Goal: Task Accomplishment & Management: Manage account settings

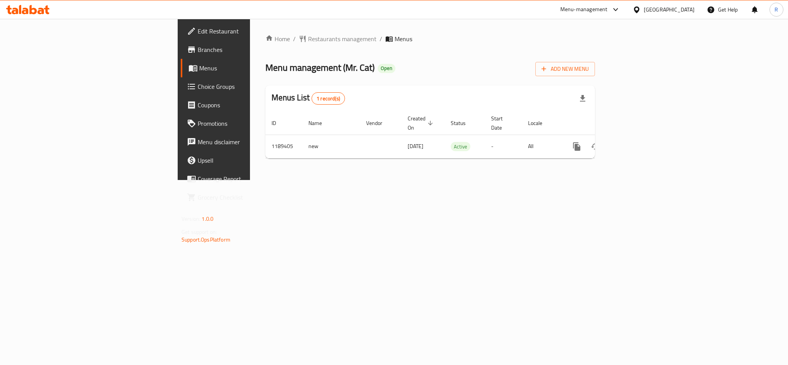
click at [198, 90] on span "Choice Groups" at bounding box center [250, 86] width 105 height 9
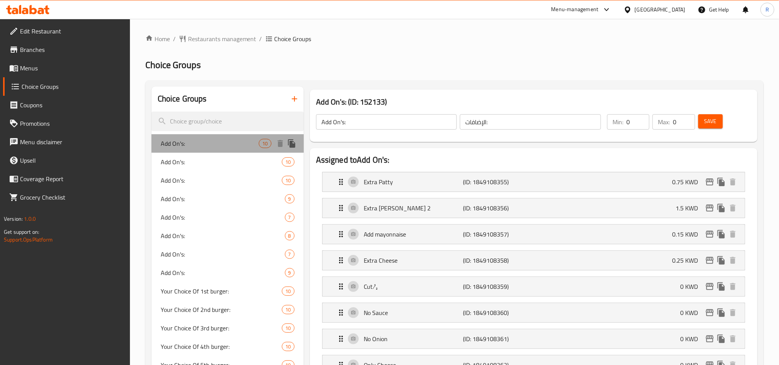
click at [192, 143] on span "Add On's:" at bounding box center [210, 143] width 98 height 9
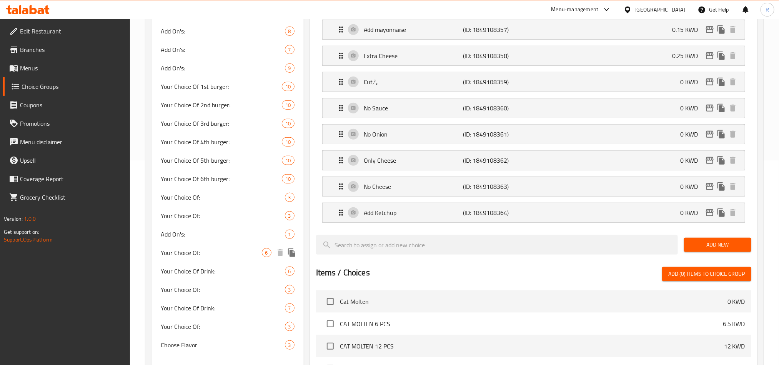
scroll to position [231, 0]
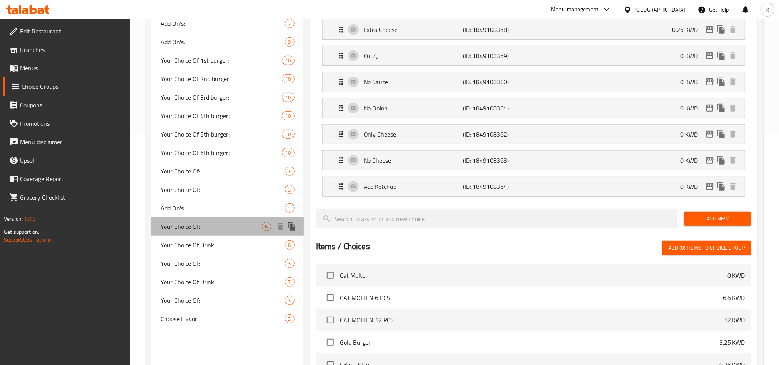
click at [193, 226] on span "Your Choice Of:" at bounding box center [211, 226] width 101 height 9
type input "Your Choice Of:"
type input "إختيارك من:"
type input "6"
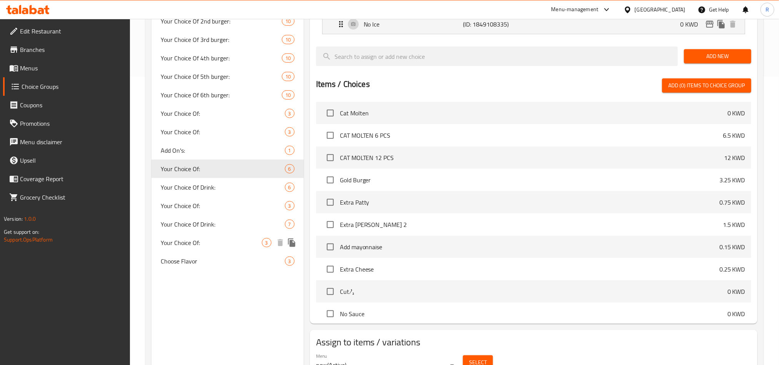
scroll to position [328, 0]
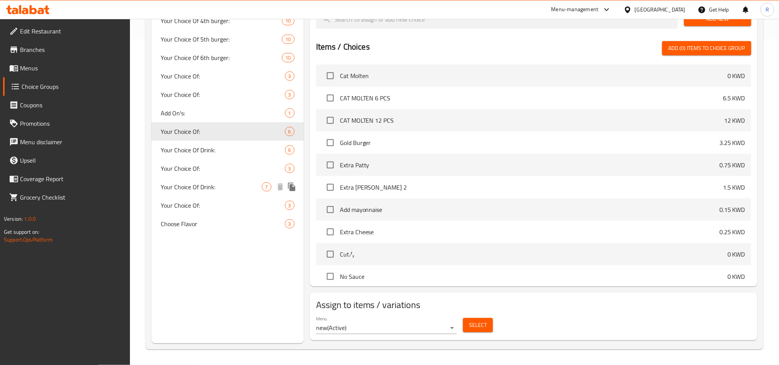
click at [202, 178] on div "Your Choice Of Drink: 7" at bounding box center [227, 187] width 152 height 18
type input "Your Choice Of Drink:"
type input "إختيارك من المشروب:"
type input "1"
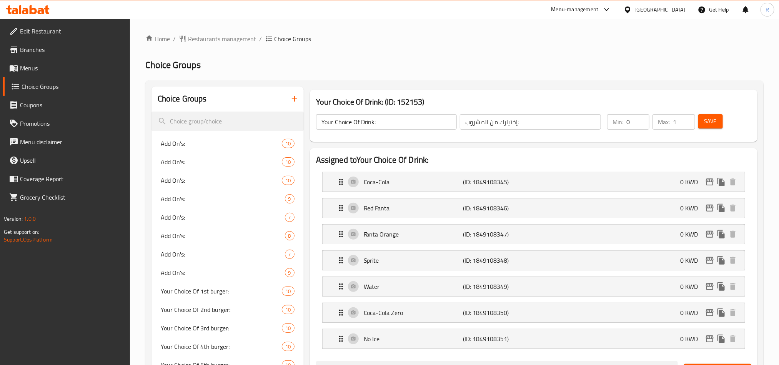
scroll to position [58, 0]
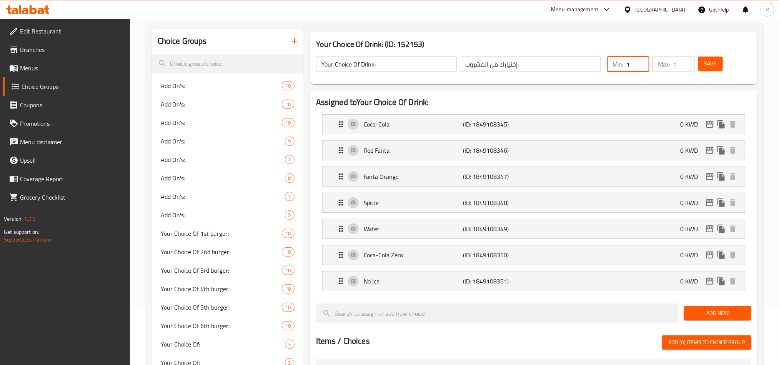
type input "1"
click at [641, 60] on input "1" at bounding box center [637, 64] width 23 height 15
click at [710, 66] on span "Save" at bounding box center [710, 64] width 12 height 10
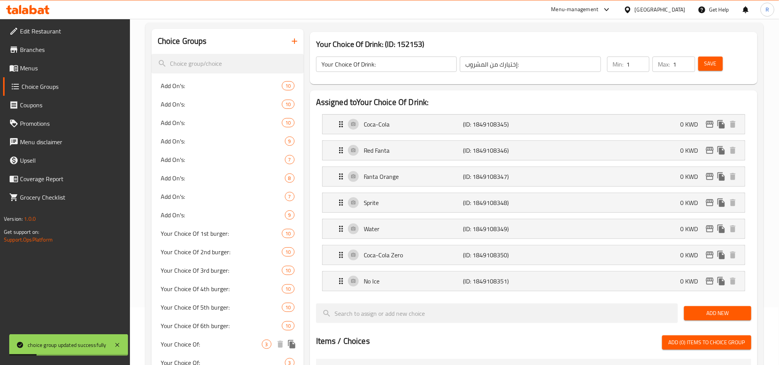
scroll to position [354, 0]
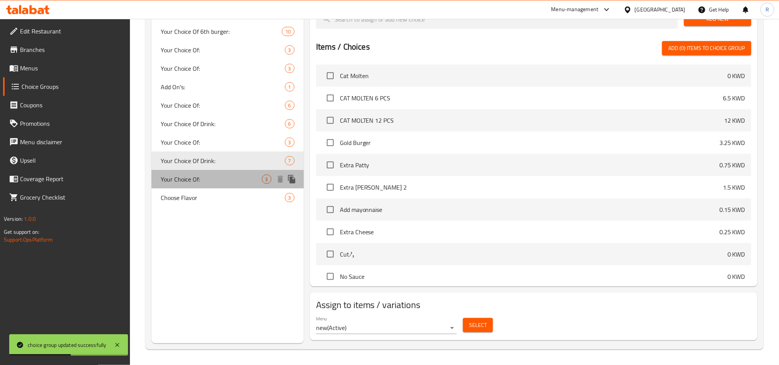
click at [202, 175] on span "Your Choice Of:" at bounding box center [211, 179] width 101 height 9
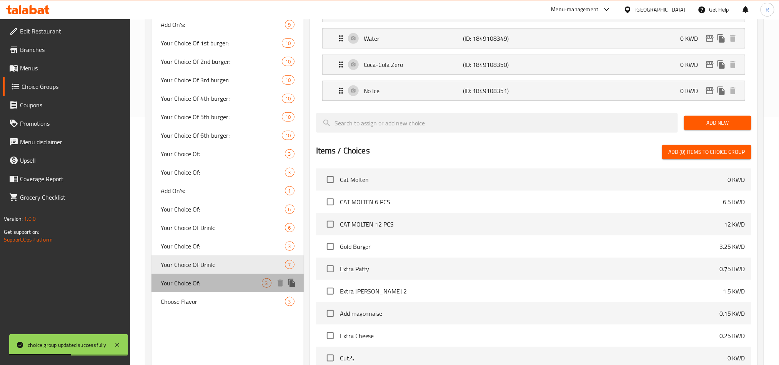
type input "Your Choice Of:"
type input "إختيارك من:"
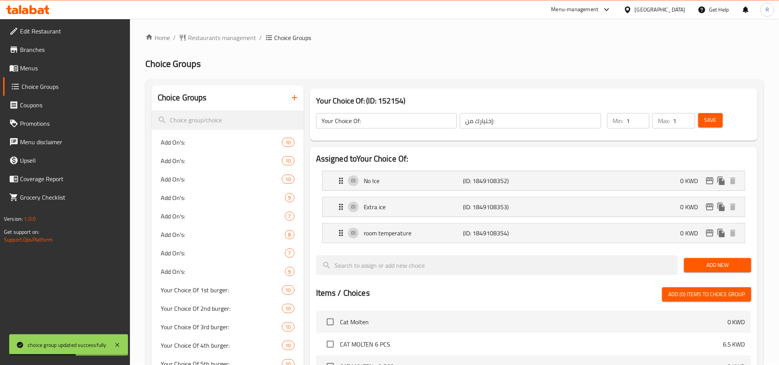
scroll to position [0, 0]
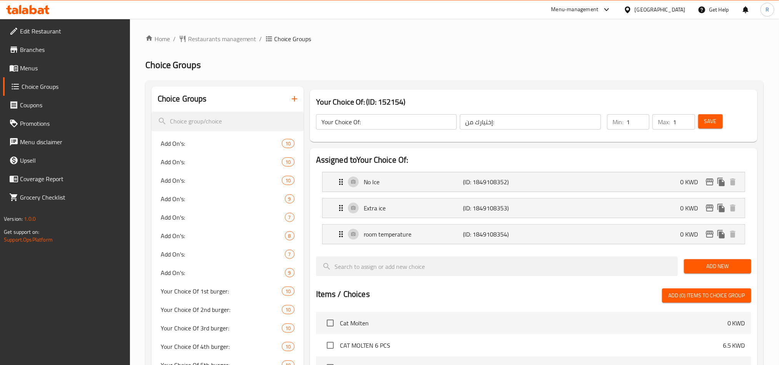
click at [674, 11] on div "Kuwait" at bounding box center [660, 9] width 51 height 8
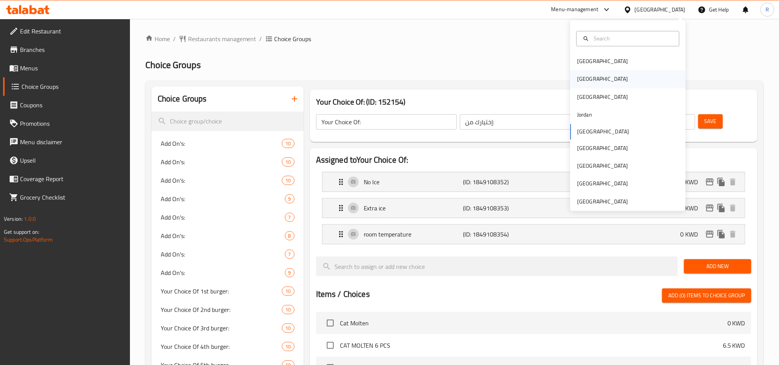
click at [584, 75] on div "Egypt" at bounding box center [602, 79] width 63 height 18
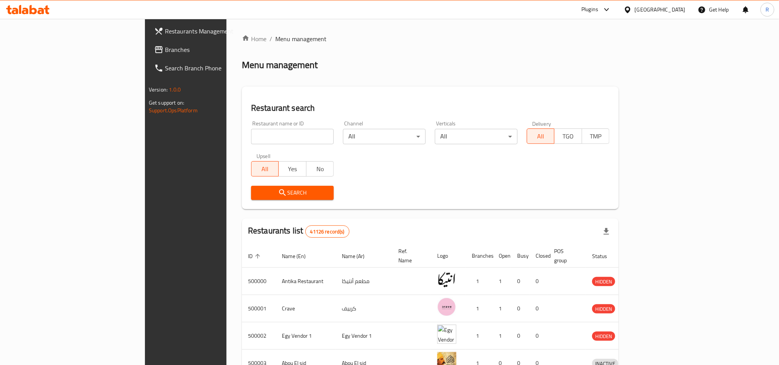
drag, startPoint x: 20, startPoint y: 49, endPoint x: 35, endPoint y: 57, distance: 16.9
click at [165, 49] on span "Branches" at bounding box center [217, 49] width 104 height 9
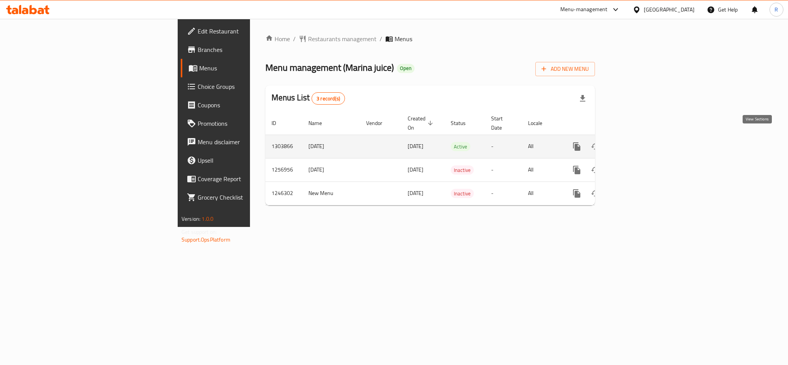
click at [637, 142] on icon "enhanced table" at bounding box center [631, 146] width 9 height 9
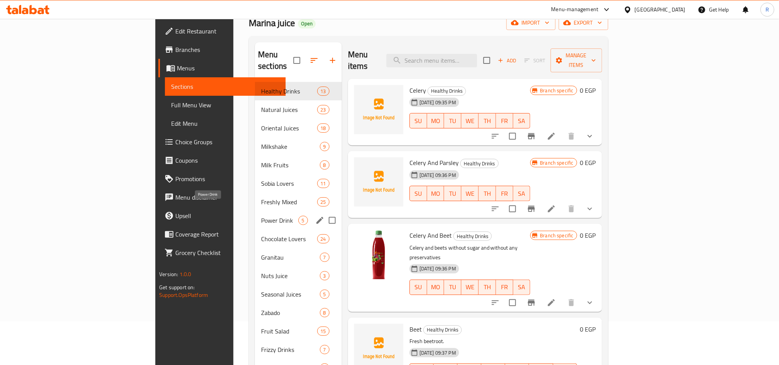
scroll to position [43, 0]
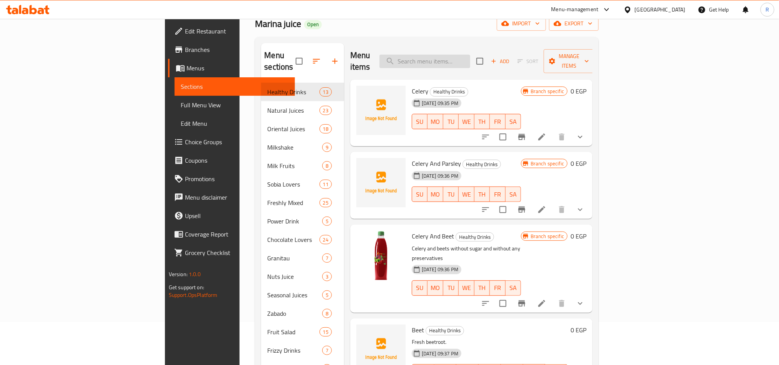
click at [470, 55] on input "search" at bounding box center [424, 61] width 91 height 13
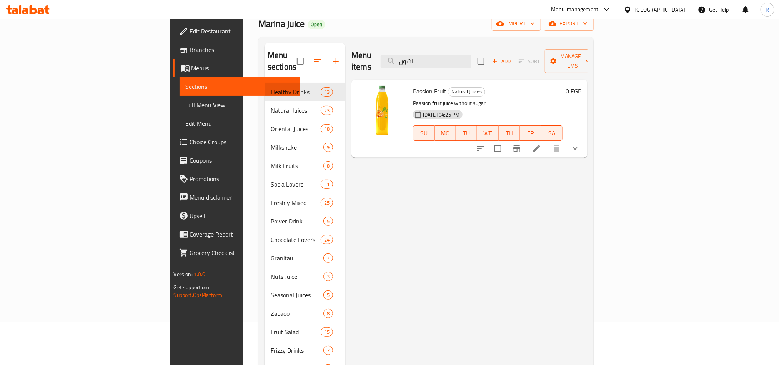
type input "باشون"
click at [541, 144] on icon at bounding box center [536, 148] width 9 height 9
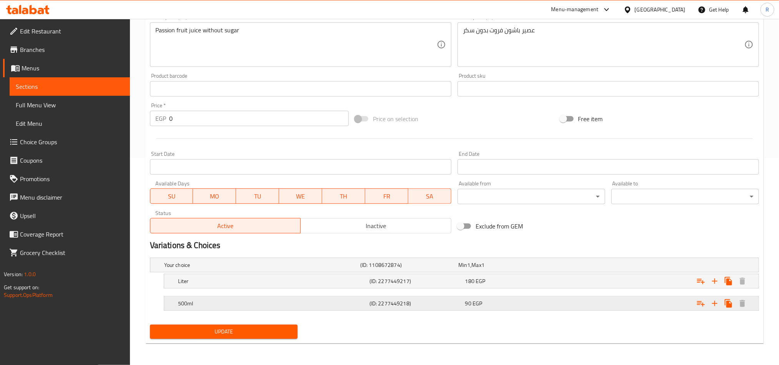
click at [458, 306] on h5 "(ID: 2277449218)" at bounding box center [415, 303] width 93 height 8
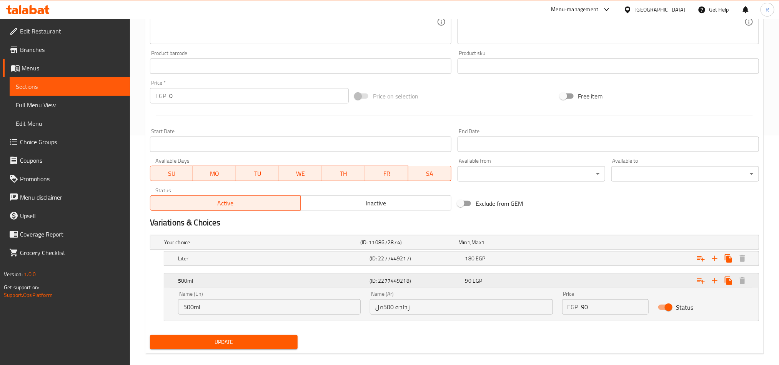
scroll to position [240, 0]
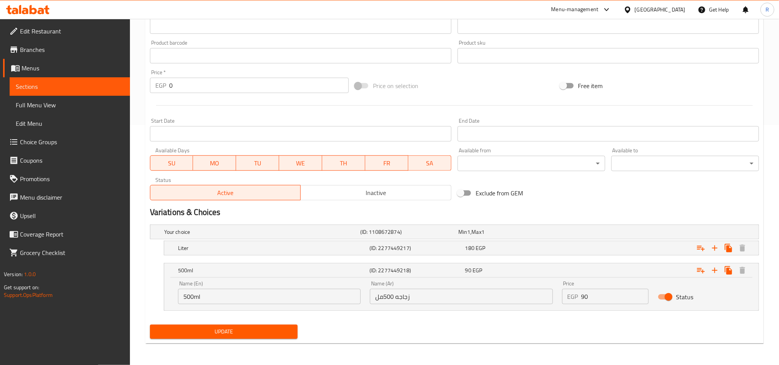
click at [290, 290] on input "500ml" at bounding box center [269, 296] width 183 height 15
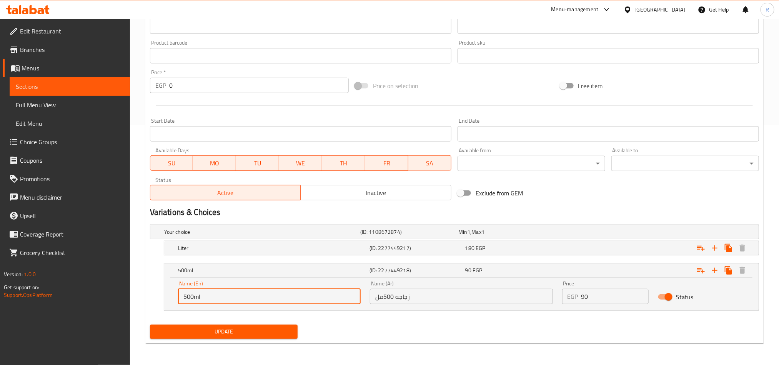
click at [378, 296] on input "زجاجه 500مل" at bounding box center [461, 296] width 183 height 15
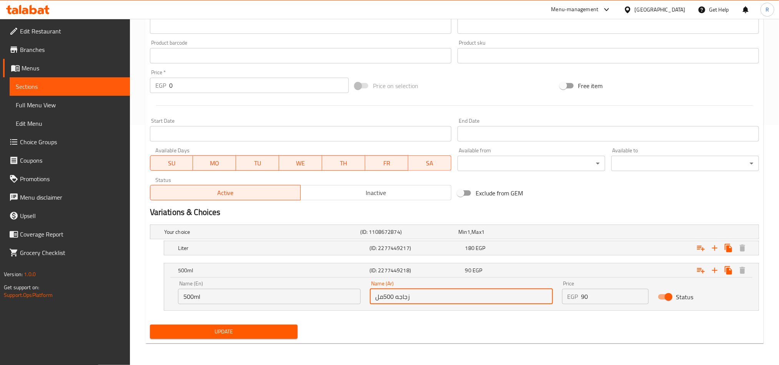
click at [378, 296] on input "زجاجه 500مل" at bounding box center [461, 296] width 183 height 15
click at [210, 292] on input "500ml" at bounding box center [269, 296] width 183 height 15
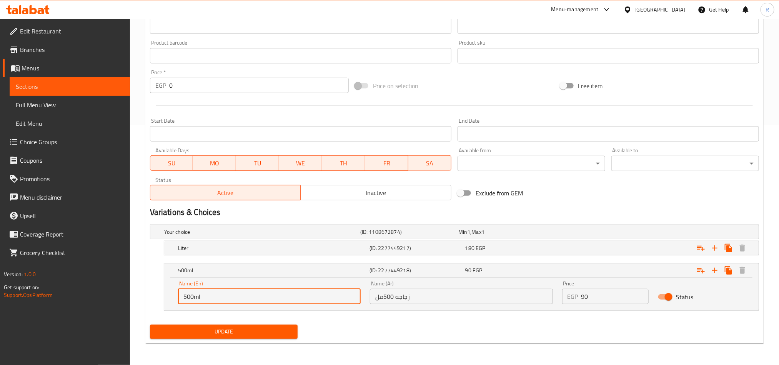
click at [181, 299] on input "500ml" at bounding box center [269, 296] width 183 height 15
paste input "bottle"
type input "bottle 500ml"
click at [271, 330] on span "Update" at bounding box center [223, 332] width 135 height 10
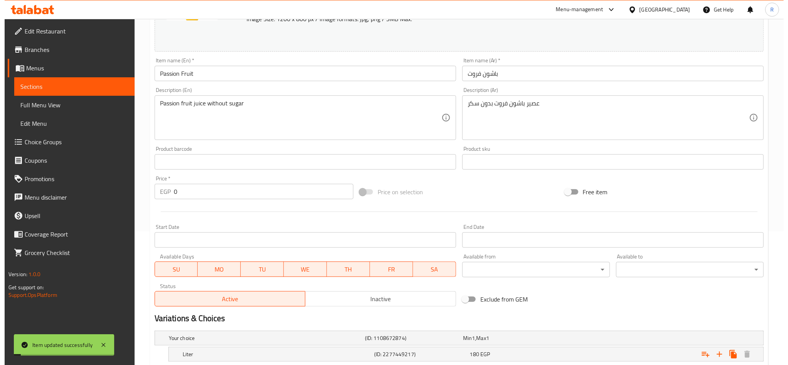
scroll to position [0, 0]
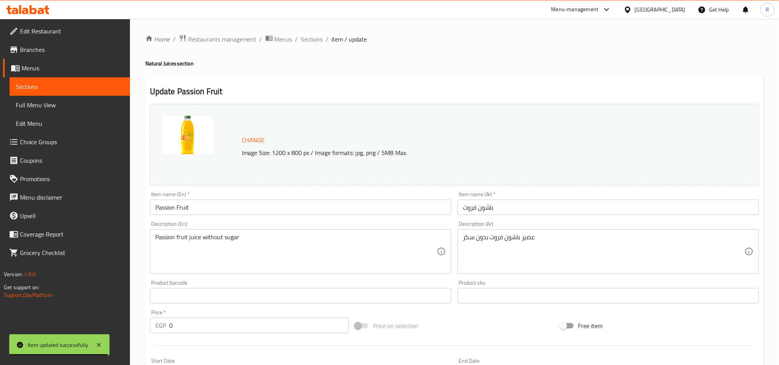
click at [675, 12] on div "Egypt" at bounding box center [660, 9] width 51 height 8
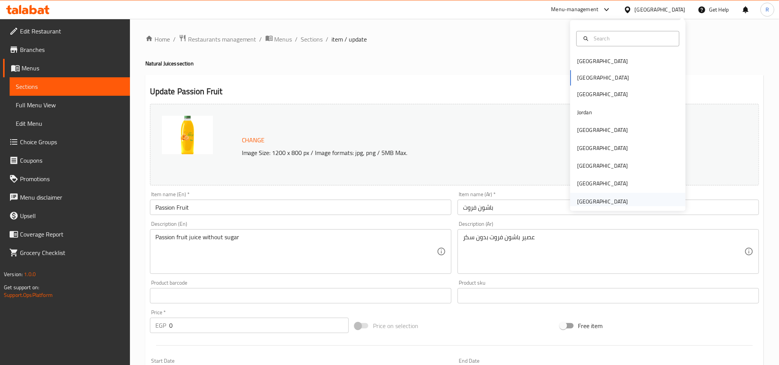
click at [609, 195] on div "[GEOGRAPHIC_DATA]" at bounding box center [602, 202] width 63 height 18
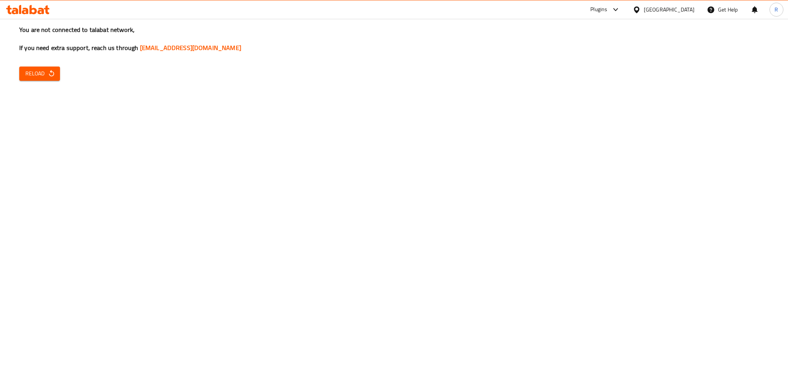
click at [49, 72] on icon "button" at bounding box center [52, 74] width 8 height 8
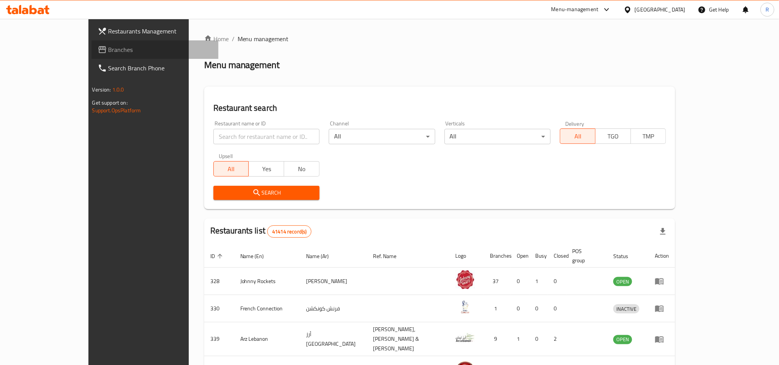
drag, startPoint x: 201, startPoint y: 140, endPoint x: 45, endPoint y: 48, distance: 181.3
click at [108, 48] on span "Branches" at bounding box center [160, 49] width 104 height 9
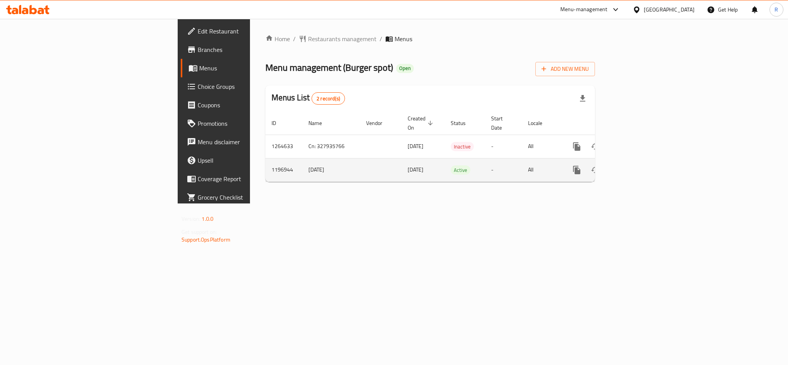
click at [641, 161] on link "enhanced table" at bounding box center [632, 170] width 18 height 18
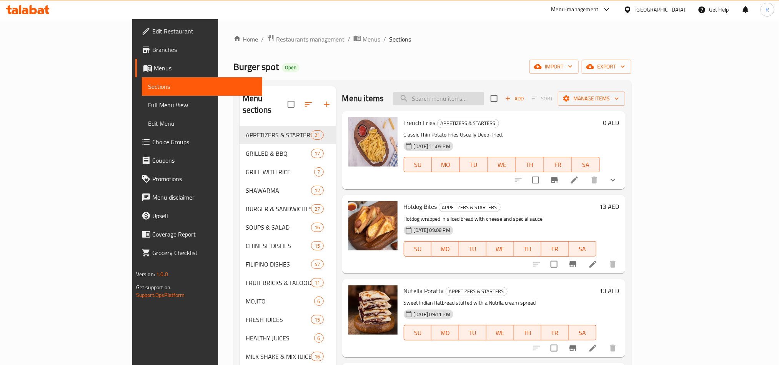
click at [477, 100] on input "search" at bounding box center [438, 98] width 91 height 13
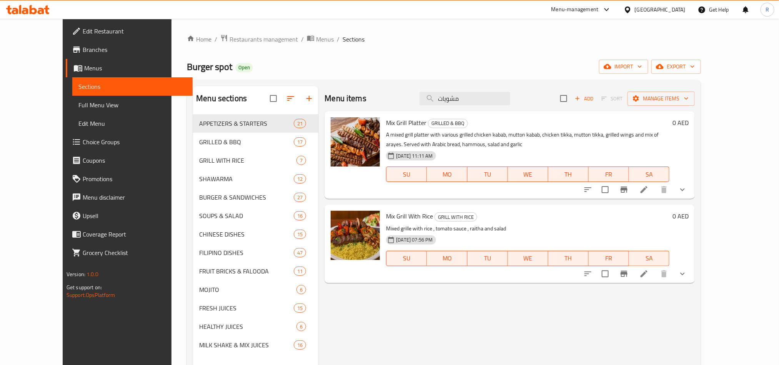
type input "مشويات"
click at [655, 275] on li at bounding box center [644, 274] width 22 height 14
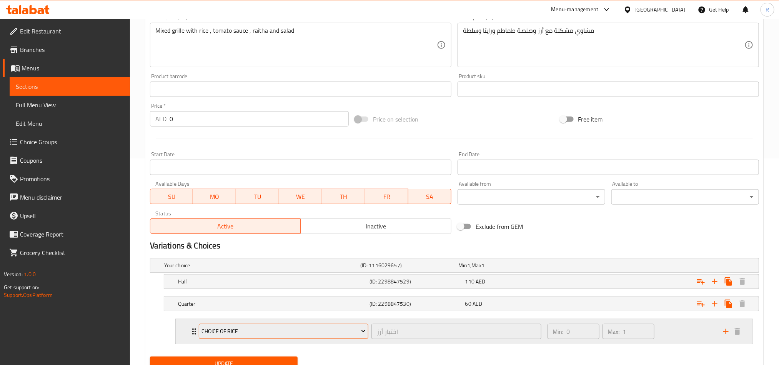
scroll to position [240, 0]
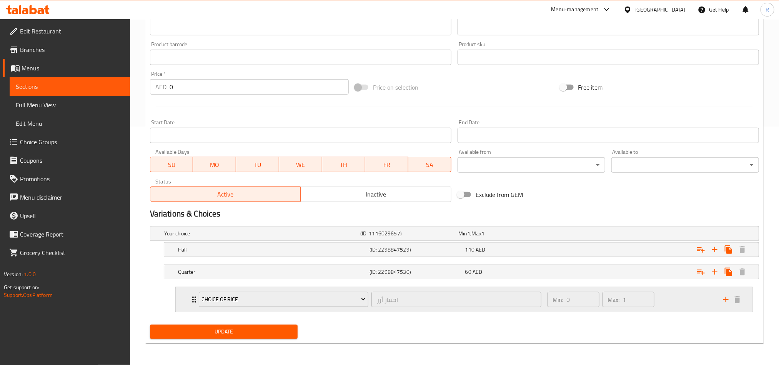
click at [681, 300] on div "Min: 0 ​ Max: 1 ​" at bounding box center [631, 299] width 176 height 25
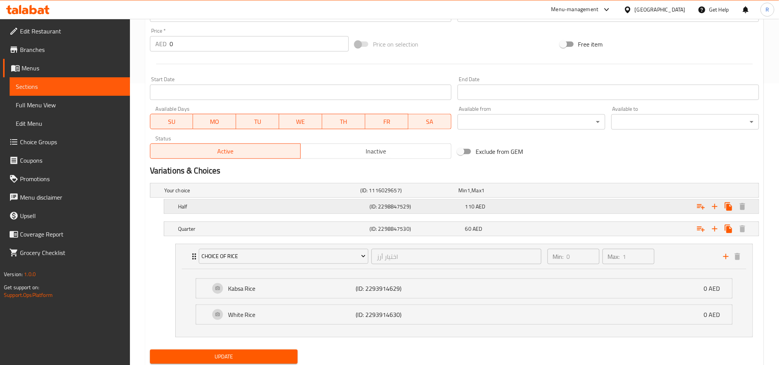
scroll to position [308, 0]
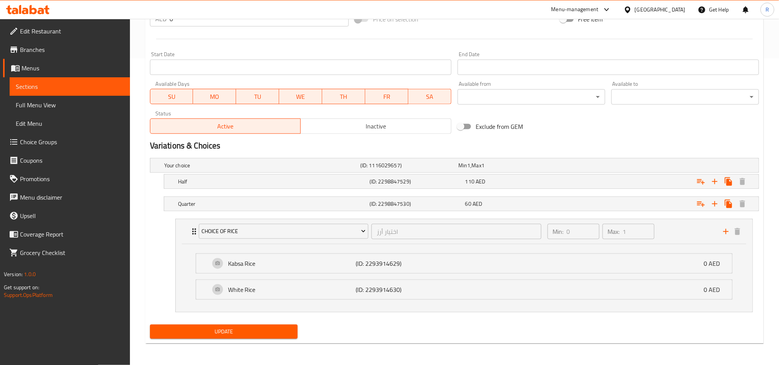
click at [546, 214] on nav "Choice Of Rice اختيار أرز ​ Min: 0 ​ Max: 1 ​ Kabsa Rice (ID: 2293914629) 0 AED…" at bounding box center [454, 266] width 609 height 106
click at [529, 201] on div "60 AED" at bounding box center [511, 204] width 93 height 8
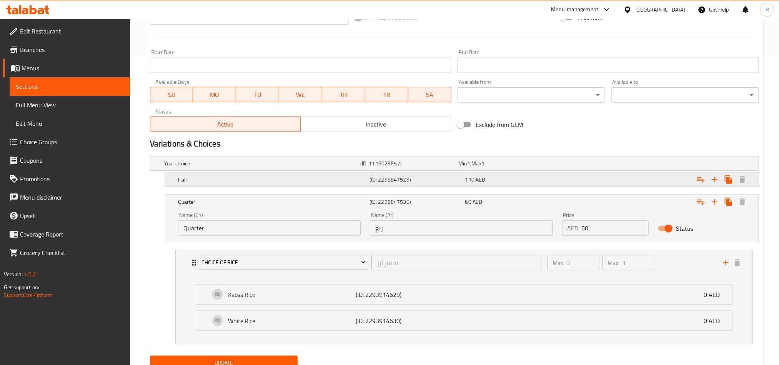
click at [500, 174] on div "110 AED" at bounding box center [512, 179] width 96 height 11
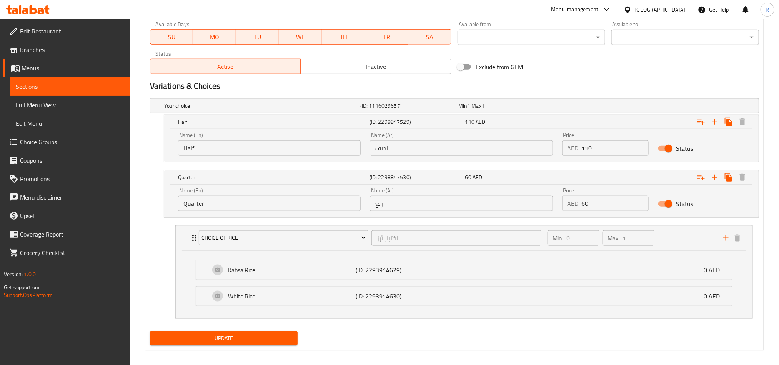
scroll to position [375, 0]
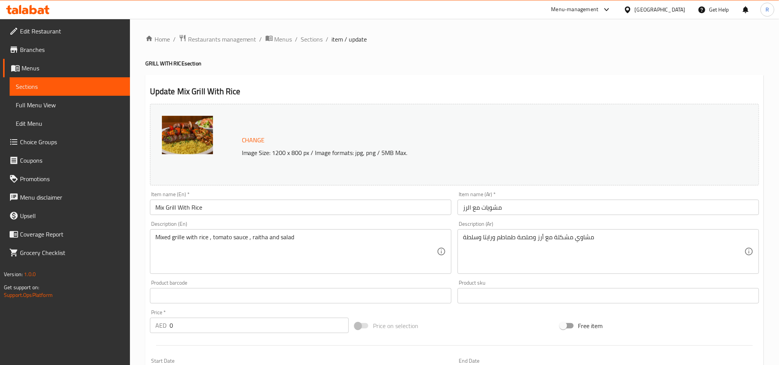
click at [45, 142] on span "Choice Groups" at bounding box center [72, 141] width 104 height 9
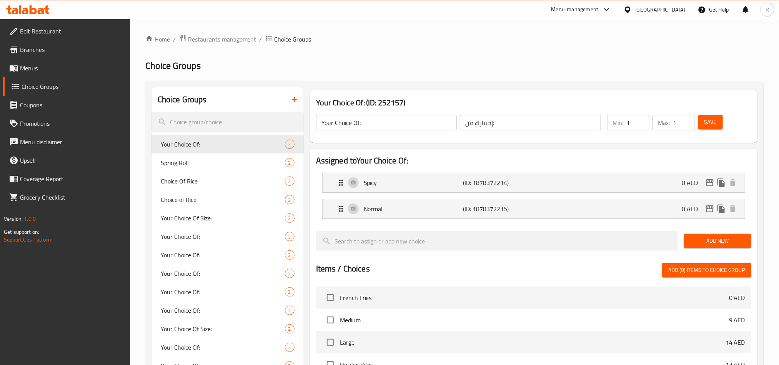
click at [195, 196] on div at bounding box center [389, 182] width 779 height 365
click at [186, 200] on span "Choice of Rice" at bounding box center [211, 199] width 101 height 9
type input "Choice of Rice"
type input "اختيار الأرز"
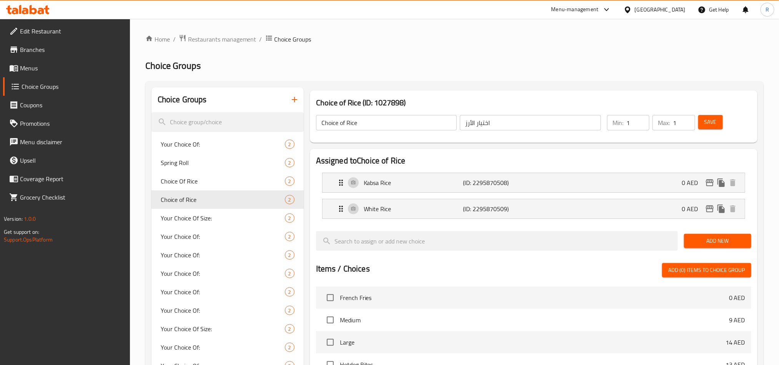
click at [712, 125] on span "Save" at bounding box center [710, 122] width 12 height 10
click at [217, 172] on div "Choice Of Rice 2" at bounding box center [227, 181] width 152 height 18
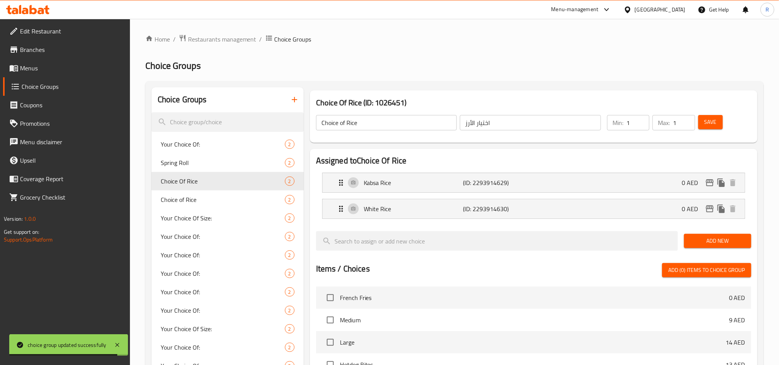
type input "Choice Of Rice"
type input "اختيار أرز"
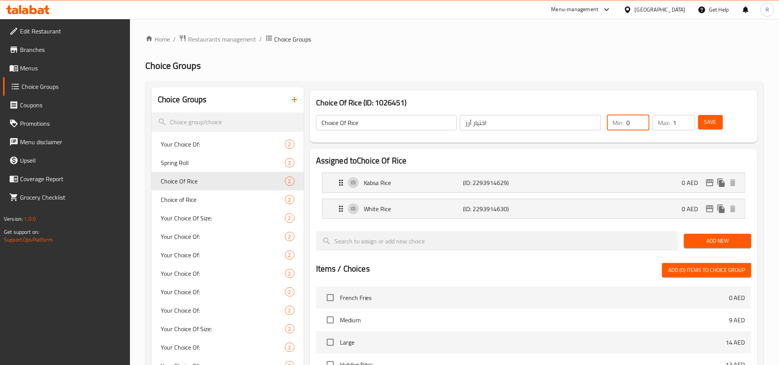
click at [640, 128] on input "0" at bounding box center [637, 122] width 23 height 15
click at [642, 127] on input "0" at bounding box center [637, 122] width 23 height 15
click at [642, 125] on input "0" at bounding box center [637, 122] width 23 height 15
type input "1"
click at [640, 118] on input "1" at bounding box center [637, 122] width 23 height 15
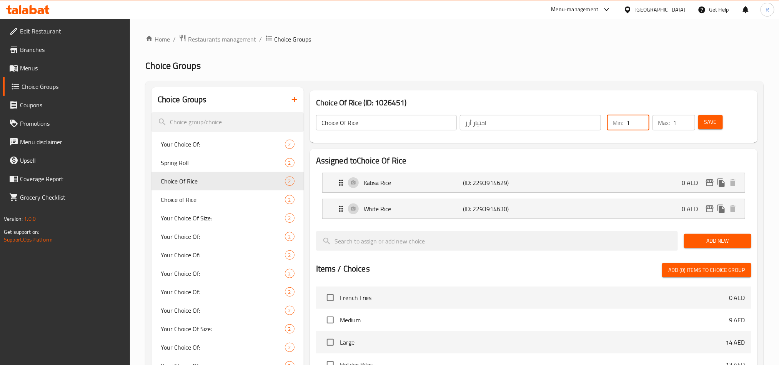
click at [717, 121] on button "Save" at bounding box center [710, 122] width 25 height 14
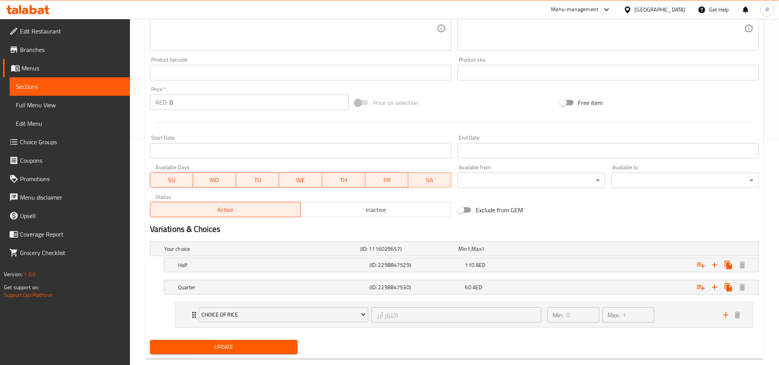
scroll to position [240, 0]
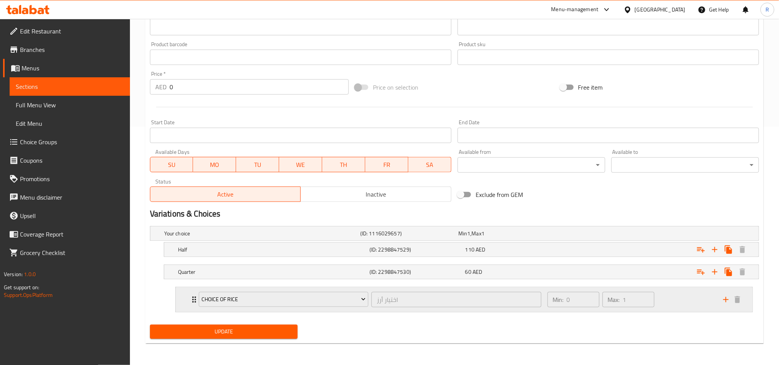
click at [682, 299] on div "Min: 0 ​ Max: 1 ​" at bounding box center [631, 299] width 176 height 25
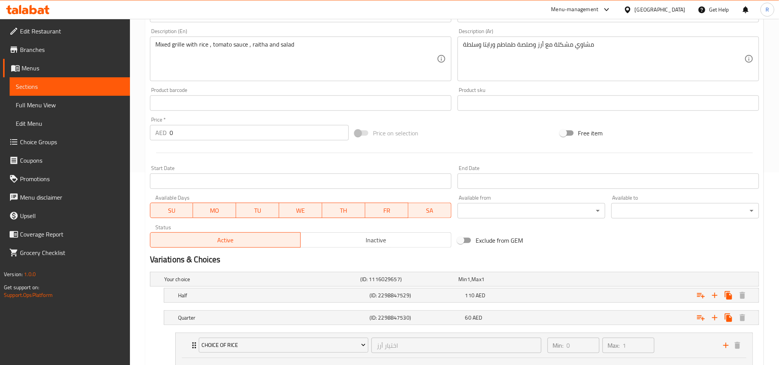
scroll to position [193, 0]
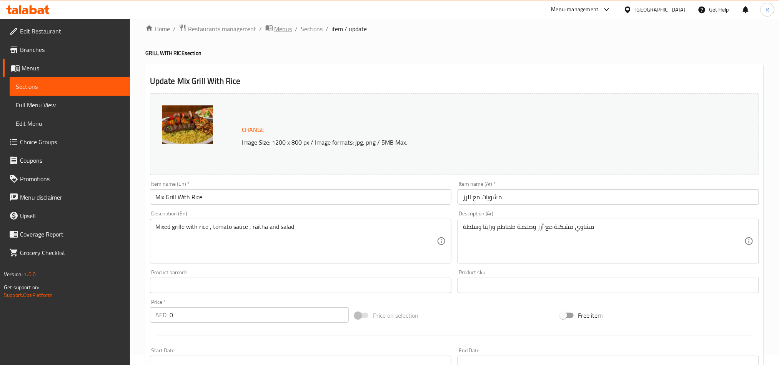
scroll to position [9, 0]
click at [661, 11] on div "[GEOGRAPHIC_DATA]" at bounding box center [660, 9] width 51 height 8
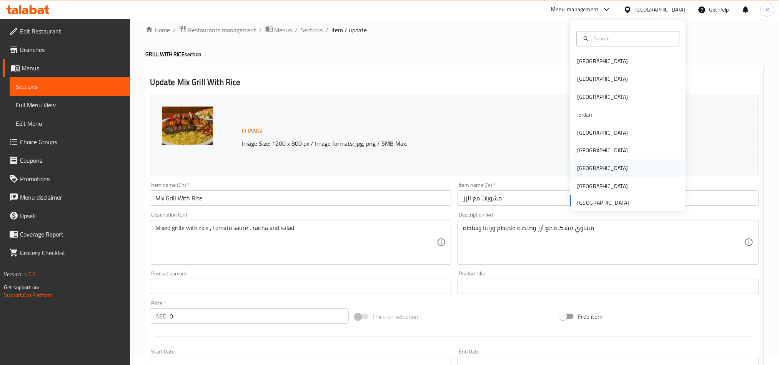
click at [608, 168] on div "[GEOGRAPHIC_DATA]" at bounding box center [627, 169] width 115 height 18
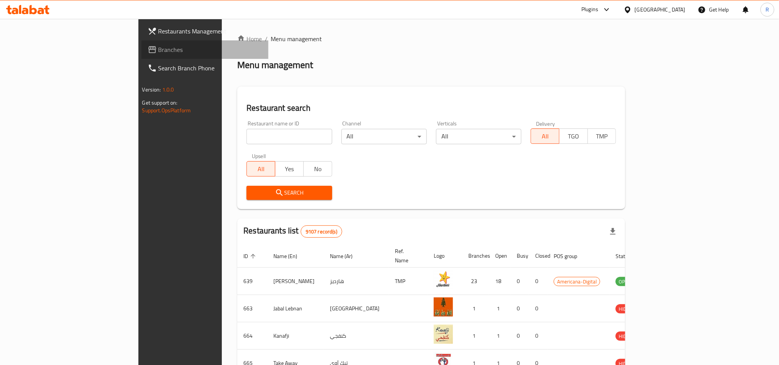
click at [158, 53] on span "Branches" at bounding box center [210, 49] width 104 height 9
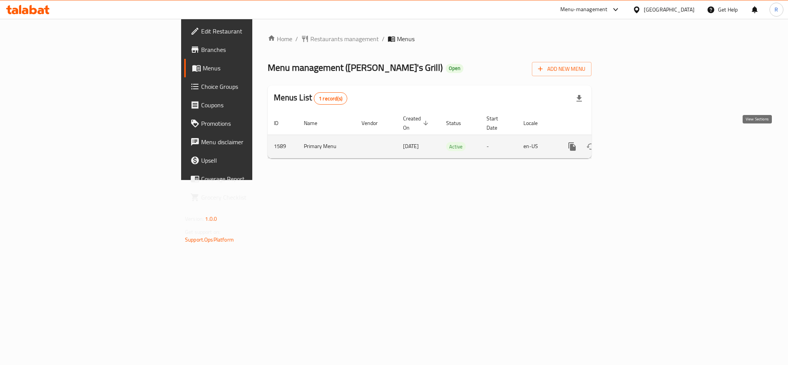
click at [637, 144] on link "enhanced table" at bounding box center [627, 146] width 18 height 18
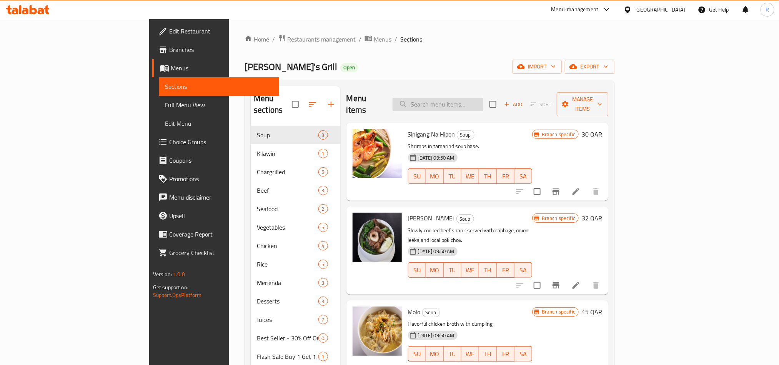
click at [480, 102] on input "search" at bounding box center [438, 104] width 91 height 13
paste input "CHICKEN INASAL"
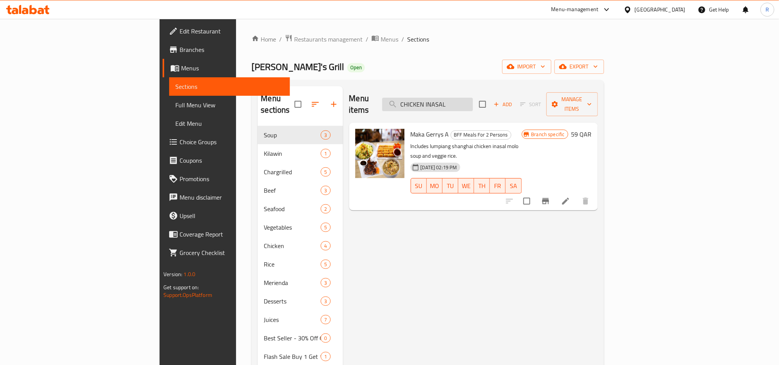
click at [473, 98] on input "CHICKEN INASAL" at bounding box center [427, 104] width 91 height 13
click at [473, 100] on input "chicken Inasal" at bounding box center [427, 104] width 91 height 13
drag, startPoint x: 483, startPoint y: 99, endPoint x: 511, endPoint y: 103, distance: 27.9
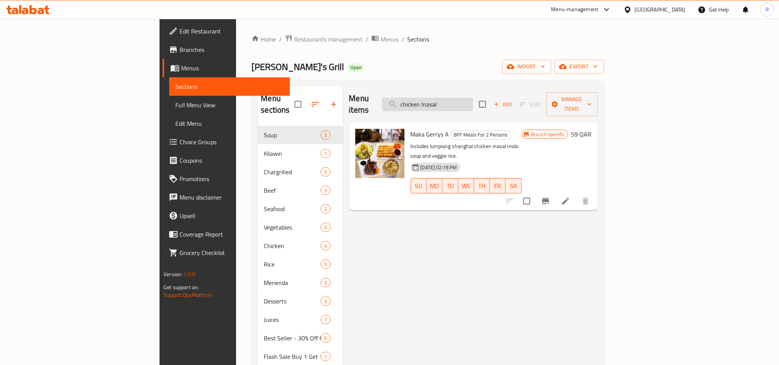
click at [473, 103] on input "chicken Inasal" at bounding box center [427, 104] width 91 height 13
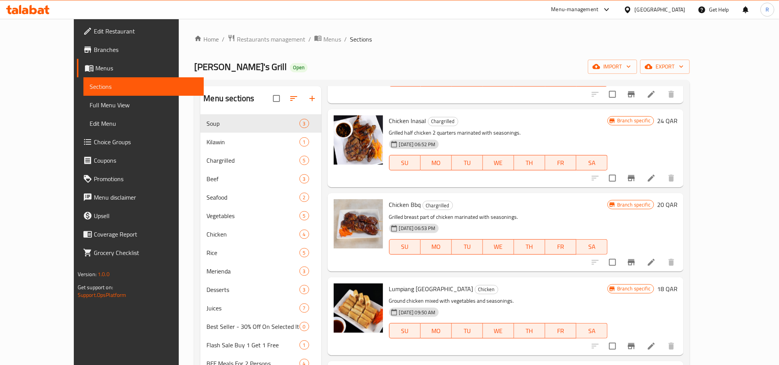
scroll to position [173, 0]
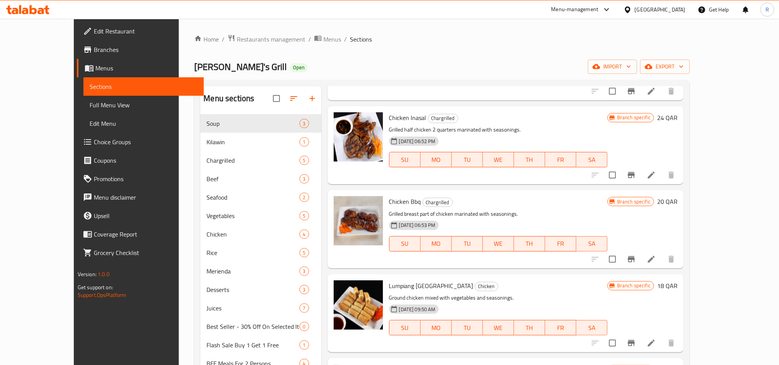
type input "chicken"
drag, startPoint x: 370, startPoint y: 119, endPoint x: 406, endPoint y: 121, distance: 36.2
click at [406, 121] on span "Chicken Inasal" at bounding box center [407, 118] width 37 height 12
copy span "Chicken Inasal"
click at [389, 113] on span "Chicken Inasal" at bounding box center [407, 118] width 37 height 12
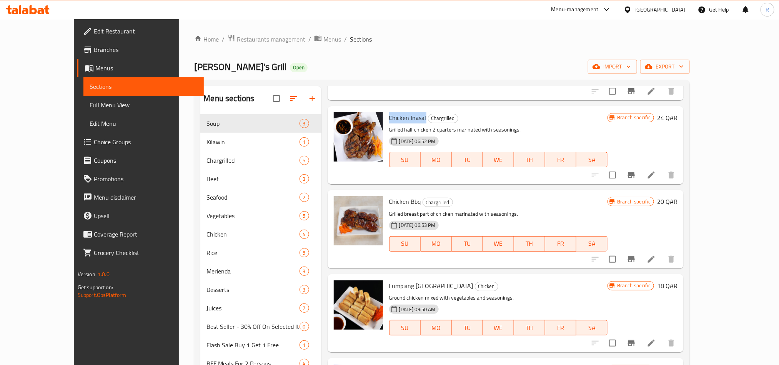
click at [389, 113] on span "Chicken Inasal" at bounding box center [407, 118] width 37 height 12
click at [391, 124] on div "Chicken Inasal Chargrilled Grilled half chicken 2 quarters marinated with seaso…" at bounding box center [498, 145] width 225 height 72
click at [391, 120] on span "Chicken Inasal" at bounding box center [407, 118] width 37 height 12
click at [391, 119] on span "Chicken Inasal" at bounding box center [407, 118] width 37 height 12
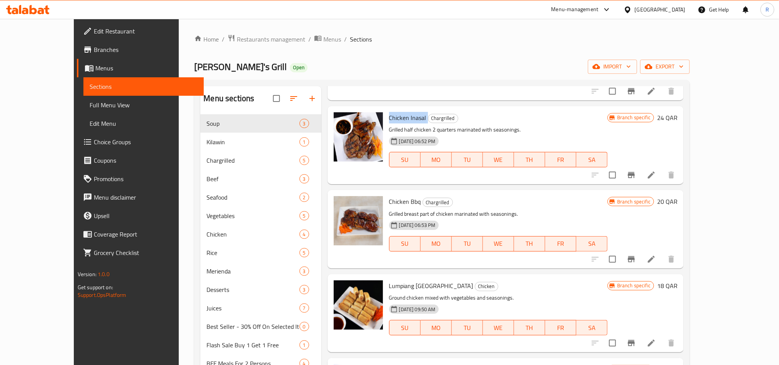
copy h6 "Chicken Inasal"
click at [620, 176] on input "checkbox" at bounding box center [612, 175] width 16 height 16
click at [684, 64] on span "export" at bounding box center [664, 67] width 37 height 10
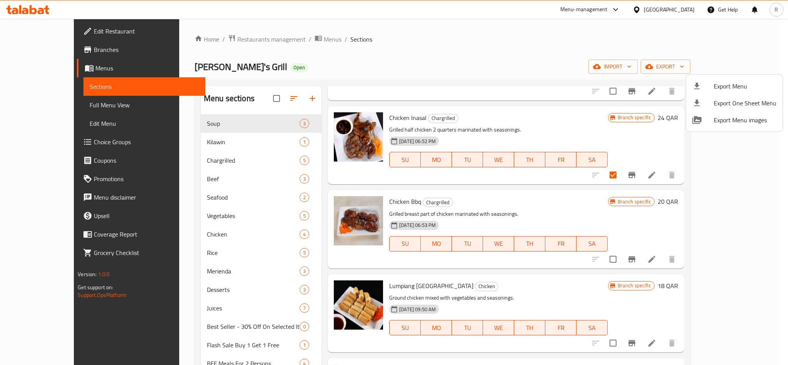
click at [701, 148] on div at bounding box center [394, 182] width 788 height 365
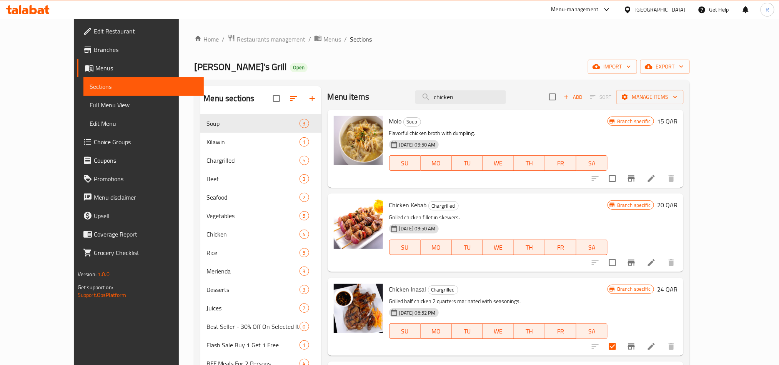
scroll to position [0, 0]
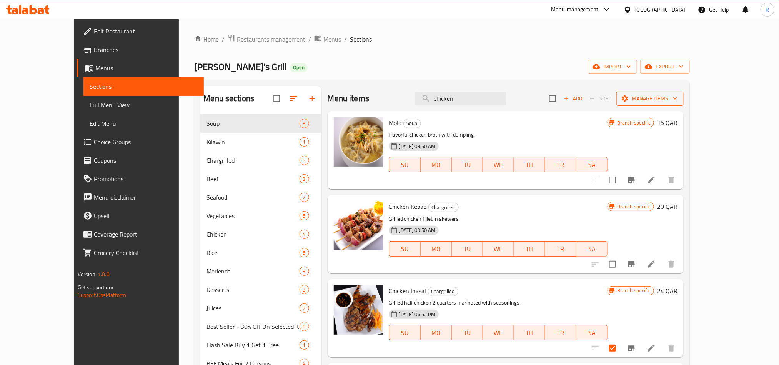
click at [677, 101] on span "Manage items" at bounding box center [649, 99] width 55 height 10
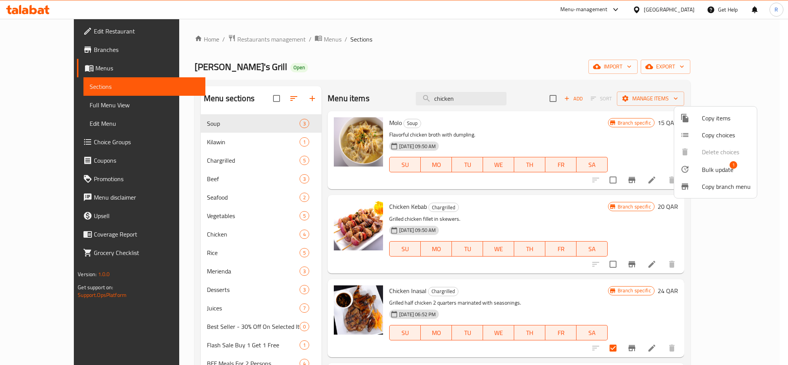
click at [708, 163] on li "Bulk update 1" at bounding box center [715, 169] width 83 height 18
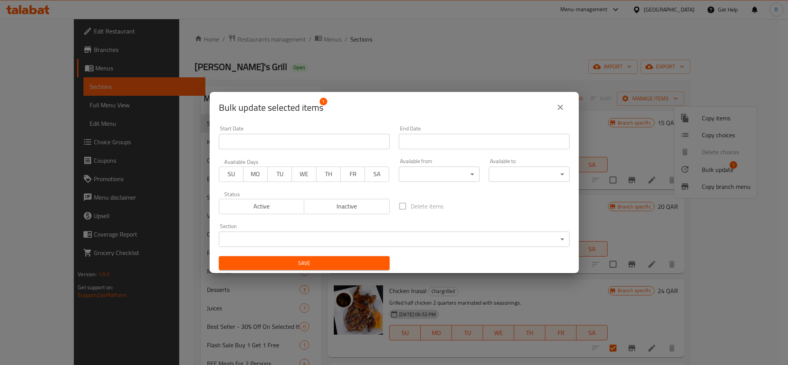
click at [356, 207] on span "Inactive" at bounding box center [346, 206] width 79 height 11
click at [349, 263] on span "Save" at bounding box center [304, 263] width 158 height 10
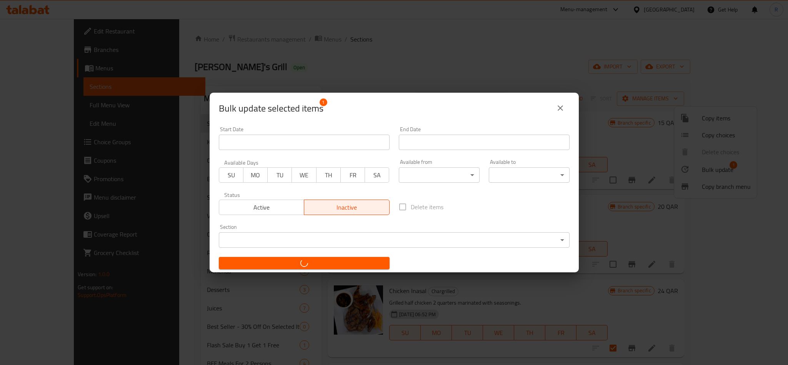
checkbox input "false"
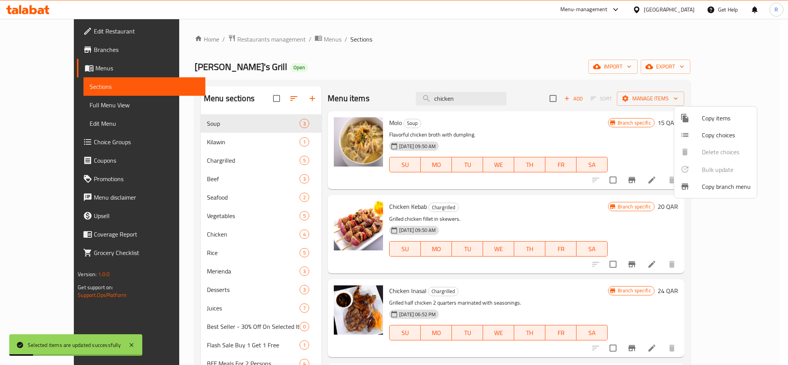
click at [584, 288] on div at bounding box center [394, 182] width 788 height 365
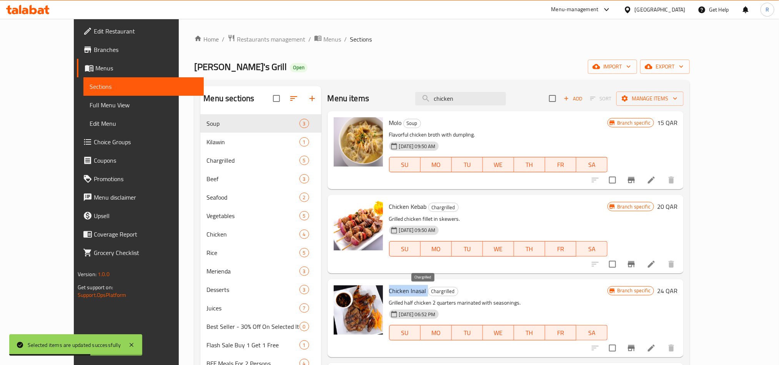
drag, startPoint x: 371, startPoint y: 289, endPoint x: 408, endPoint y: 291, distance: 37.7
click at [408, 291] on h6 "Chicken Inasal Chargrilled" at bounding box center [498, 290] width 218 height 11
copy h6 "Chicken Inasal"
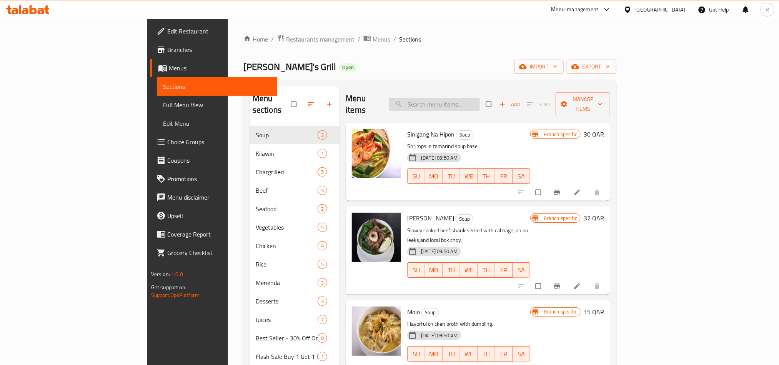
click at [475, 102] on input "search" at bounding box center [434, 104] width 91 height 13
paste input "Chicken Inasal"
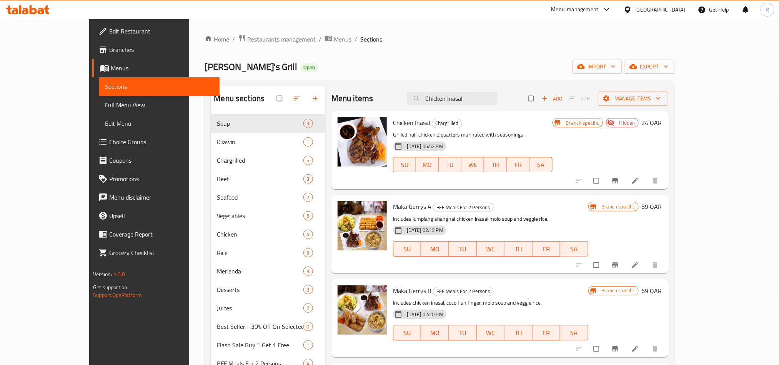
type input "Chicken Inasal"
click at [393, 123] on span "Chicken Inasal" at bounding box center [411, 123] width 37 height 12
drag, startPoint x: 370, startPoint y: 123, endPoint x: 408, endPoint y: 125, distance: 37.3
click at [408, 125] on h6 "Chicken Inasal Chargrilled" at bounding box center [473, 122] width 160 height 11
copy span "Chicken Inasal"
